Goal: Task Accomplishment & Management: Use online tool/utility

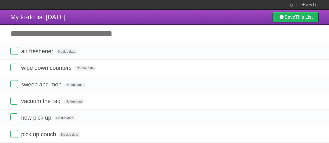
scroll to position [127, 0]
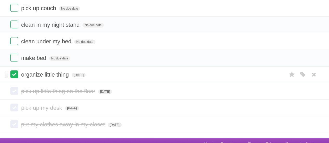
click at [15, 75] on label at bounding box center [14, 75] width 8 height 8
click at [15, 58] on label at bounding box center [14, 58] width 8 height 8
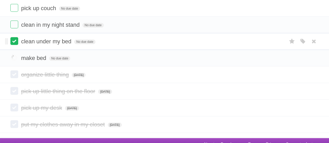
click at [14, 40] on label at bounding box center [14, 41] width 8 height 8
click at [15, 24] on label at bounding box center [14, 25] width 8 height 8
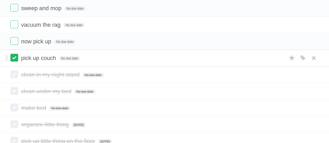
click at [17, 58] on label at bounding box center [14, 58] width 8 height 8
click at [16, 37] on label at bounding box center [14, 41] width 8 height 8
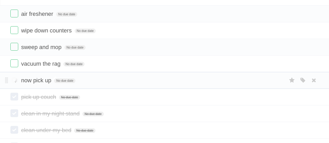
scroll to position [37, 0]
click at [16, 65] on label at bounding box center [14, 64] width 8 height 8
click at [15, 63] on label at bounding box center [14, 64] width 8 height 8
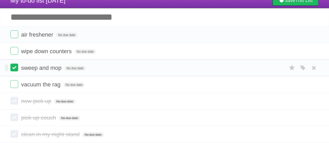
scroll to position [17, 0]
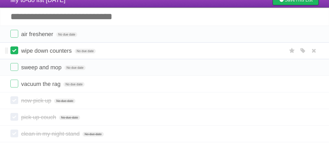
click at [14, 50] on label at bounding box center [14, 51] width 8 height 8
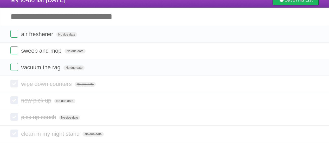
click at [15, 50] on label at bounding box center [14, 51] width 8 height 8
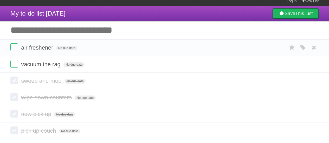
scroll to position [0, 0]
